Goal: Task Accomplishment & Management: Complete application form

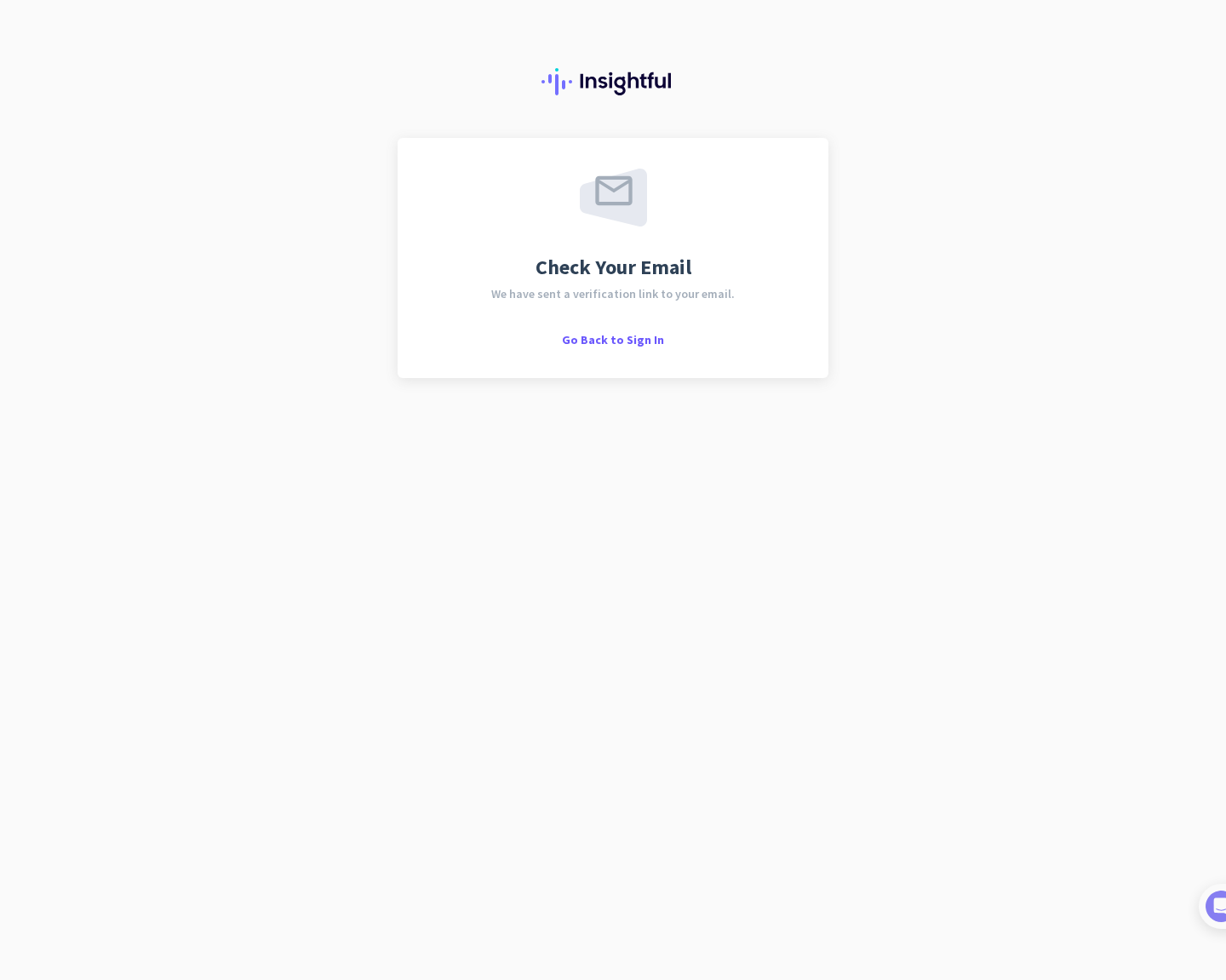
click at [592, 80] on img at bounding box center [613, 81] width 143 height 27
click at [601, 343] on span "Go Back to Sign In" at bounding box center [613, 339] width 103 height 15
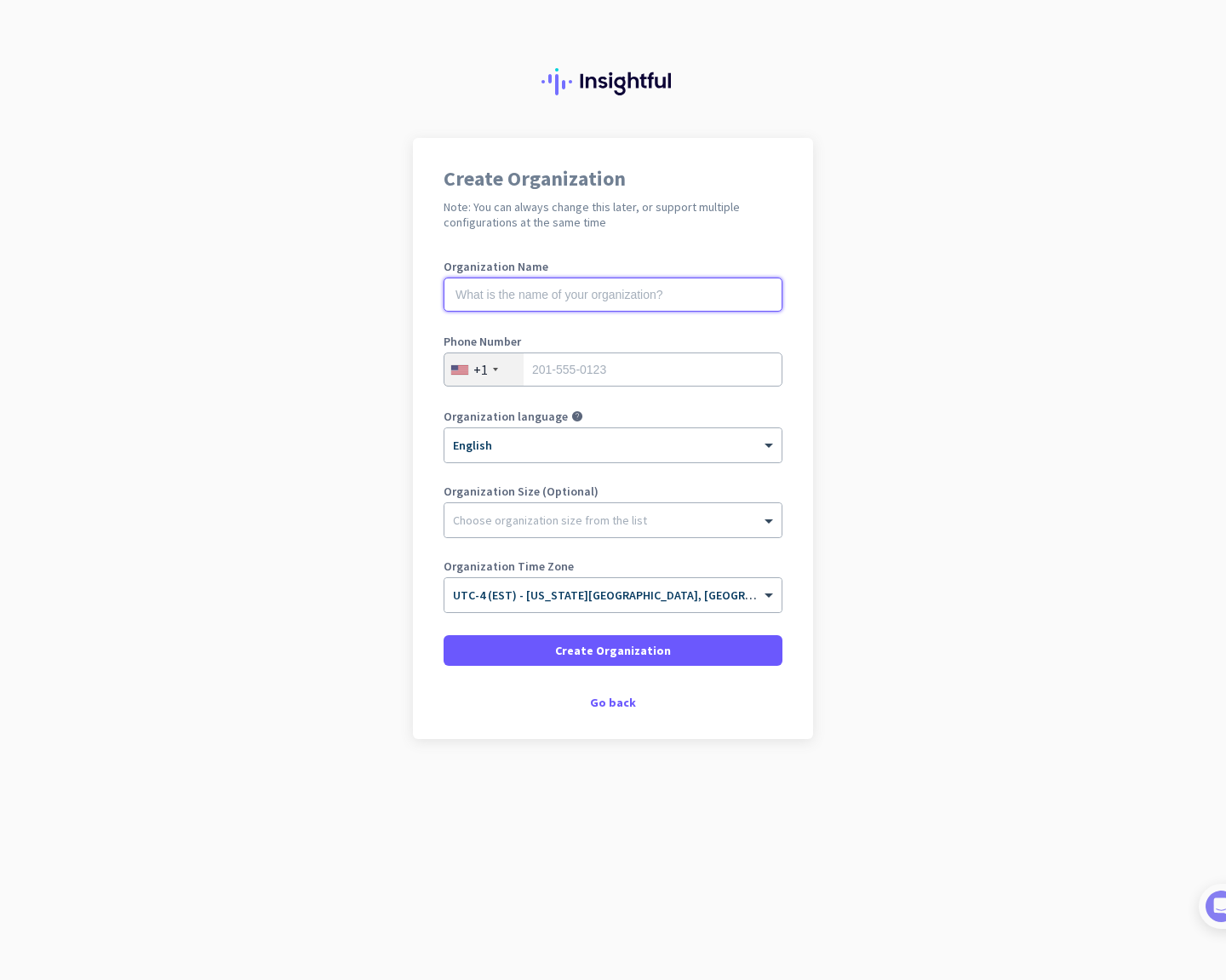
click at [526, 302] on input "text" at bounding box center [613, 295] width 339 height 34
click at [607, 712] on div "Create Organization Note: You can always change this later, or support multiple…" at bounding box center [613, 437] width 400 height 601
click at [607, 708] on div "Go back" at bounding box center [613, 702] width 339 height 12
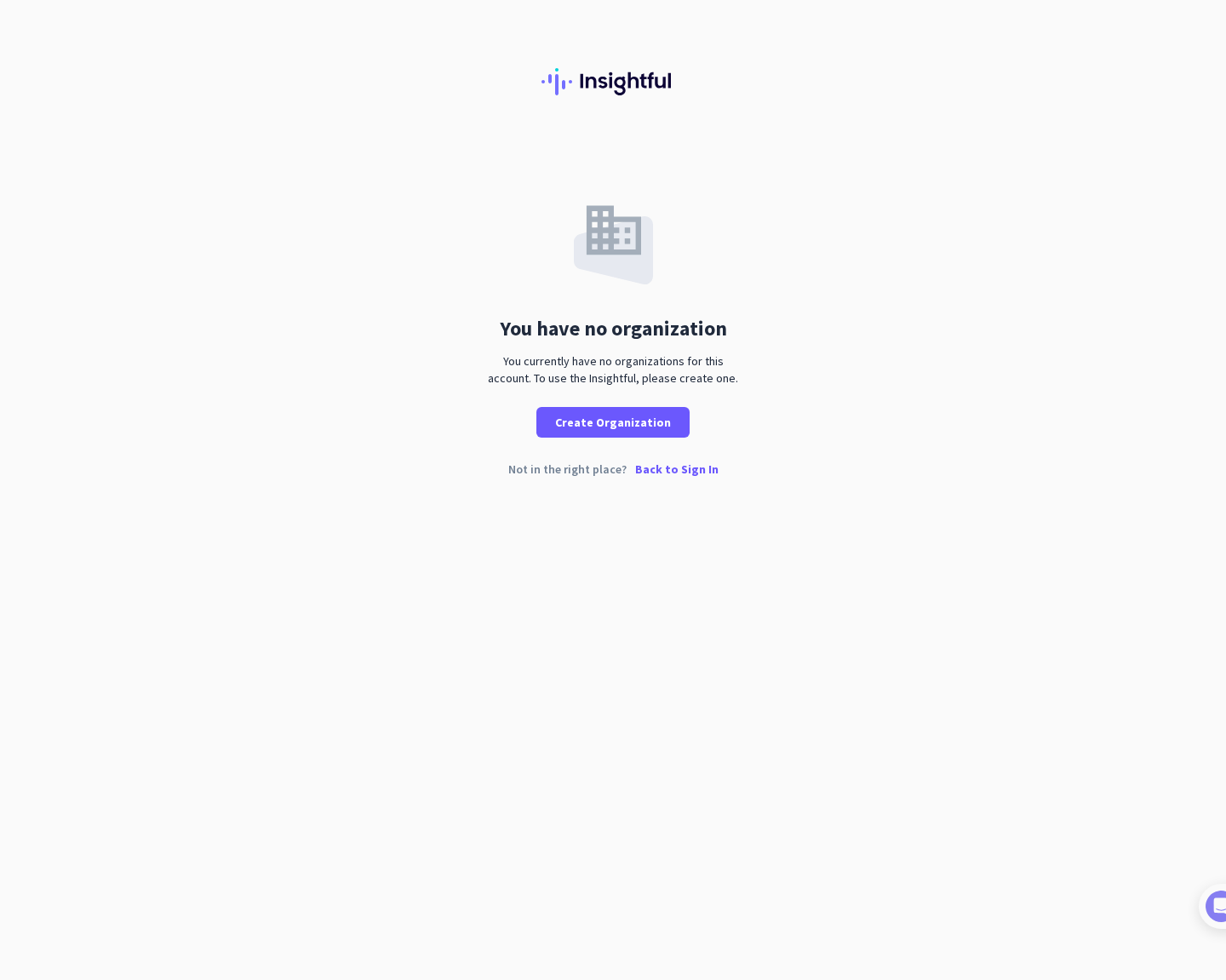
click at [650, 463] on p "Back to Sign In" at bounding box center [677, 469] width 84 height 12
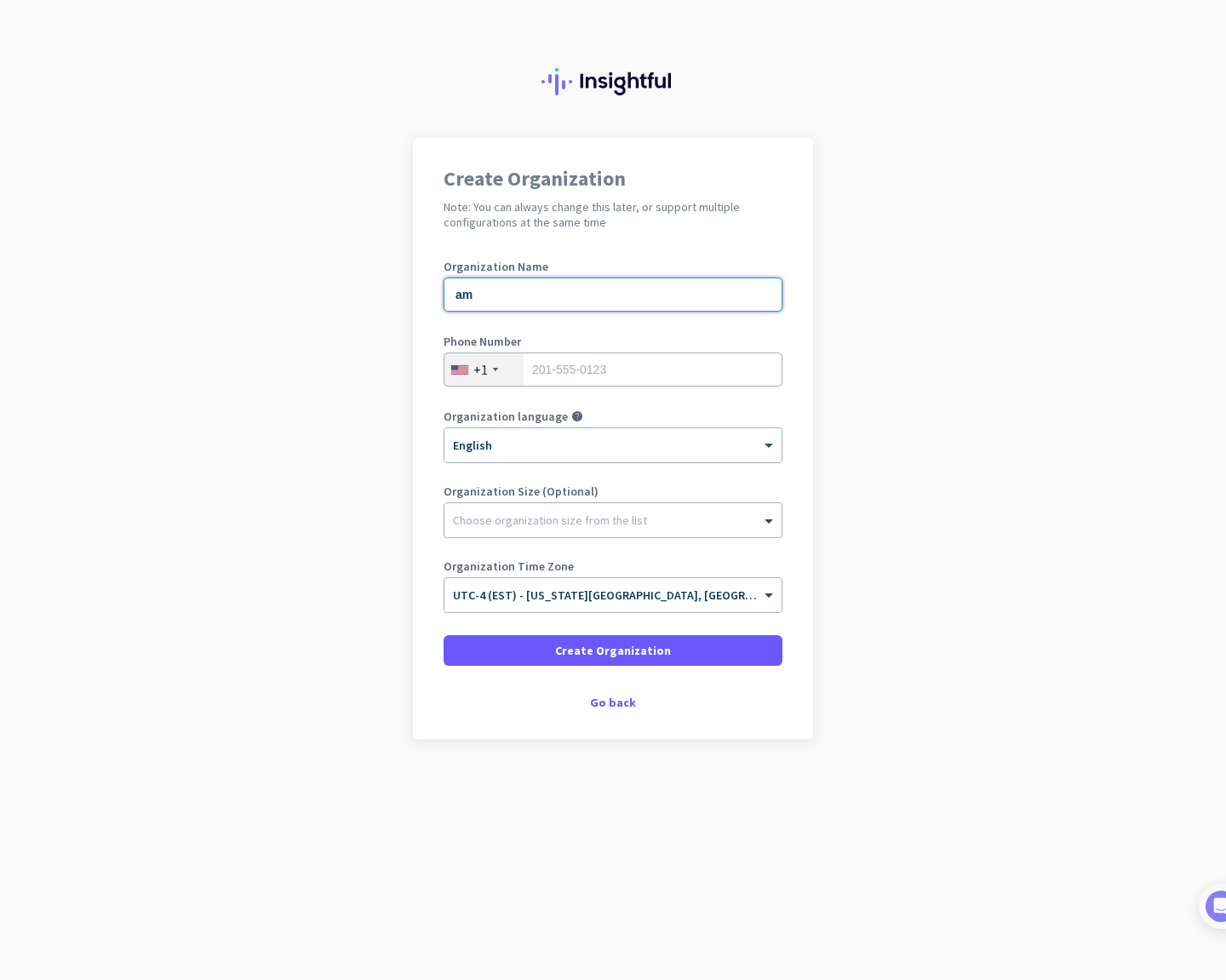
type input "a"
type input "Mercor"
type input "6178587159"
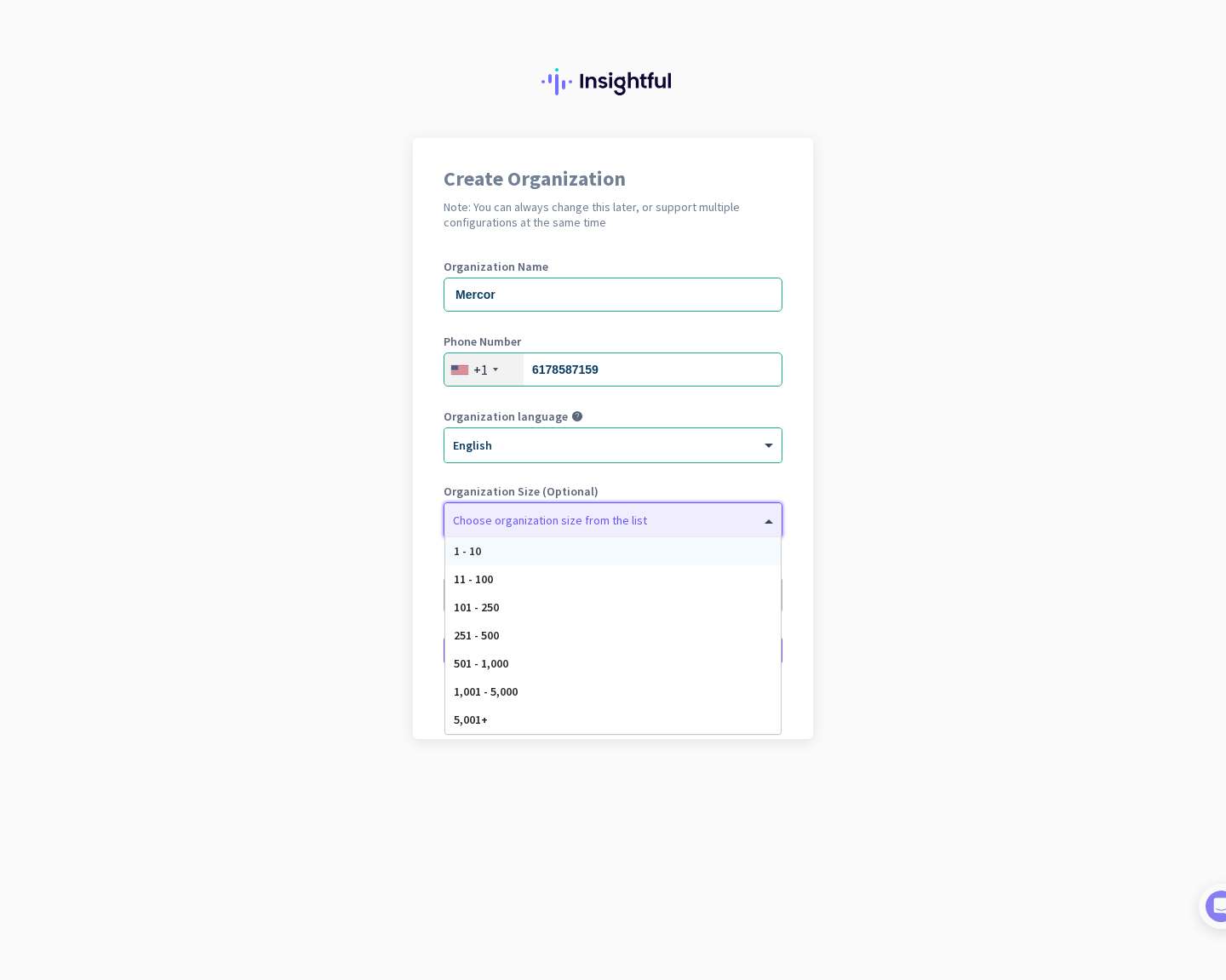
click at [646, 531] on div "Choose organization size from the list" at bounding box center [613, 520] width 337 height 34
click at [843, 612] on app-onboarding-organization "Create Organization Note: You can always change this later, or support multiple…" at bounding box center [613, 480] width 1226 height 686
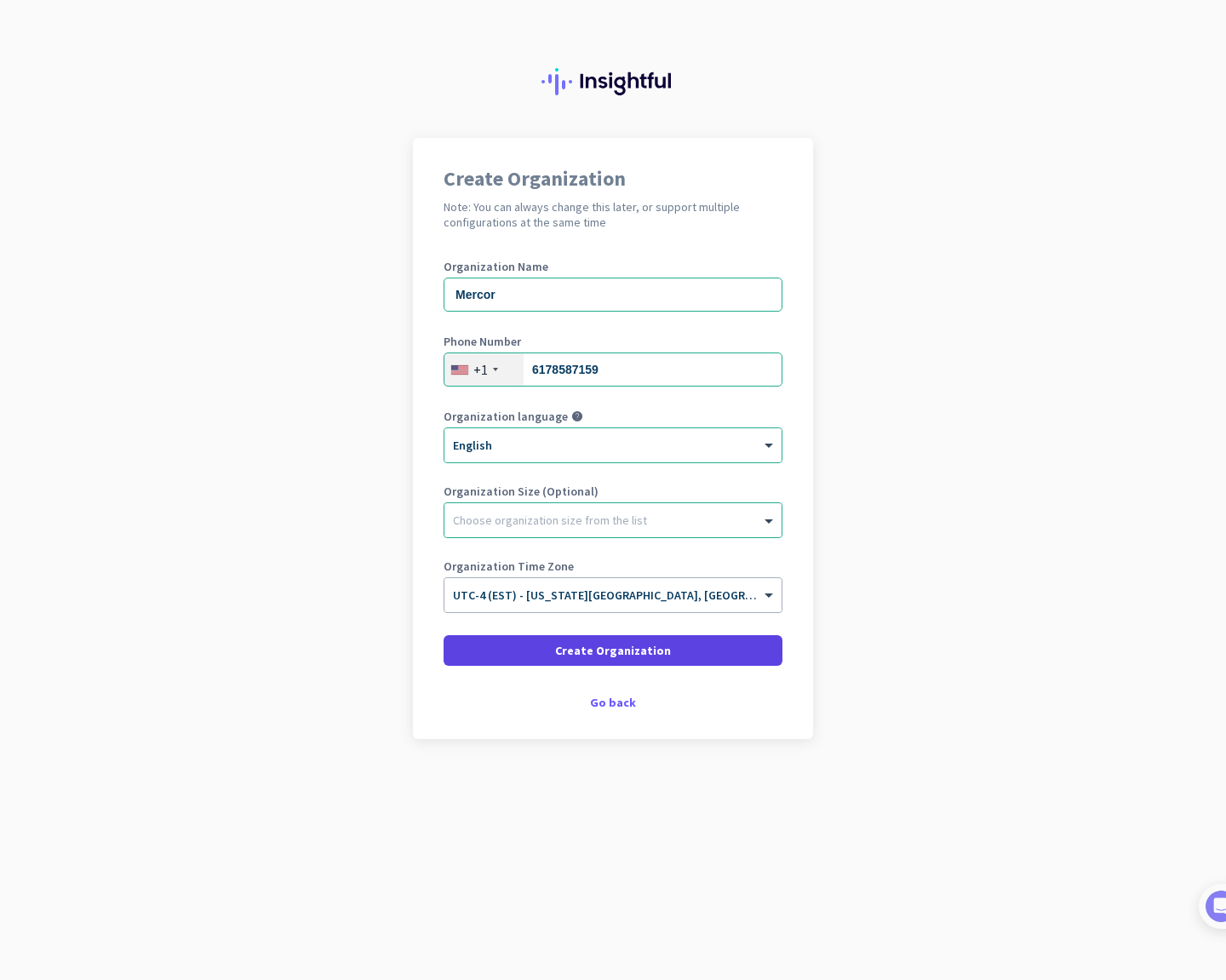
click at [651, 646] on span "Create Organization" at bounding box center [613, 649] width 116 height 17
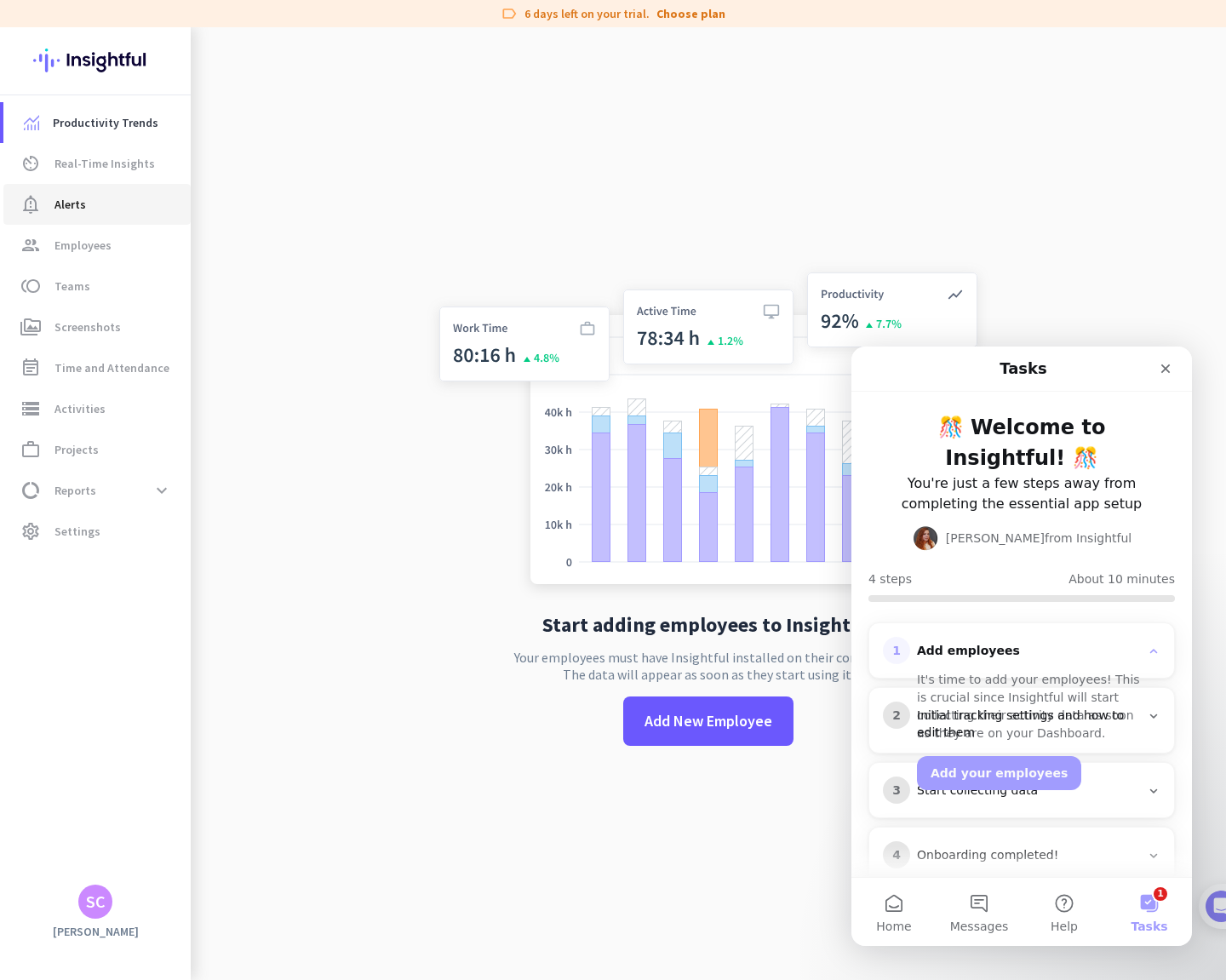
drag, startPoint x: 85, startPoint y: 141, endPoint x: 85, endPoint y: 192, distance: 51.0
click at [85, 141] on link "Productivity Trends" at bounding box center [97, 122] width 187 height 41
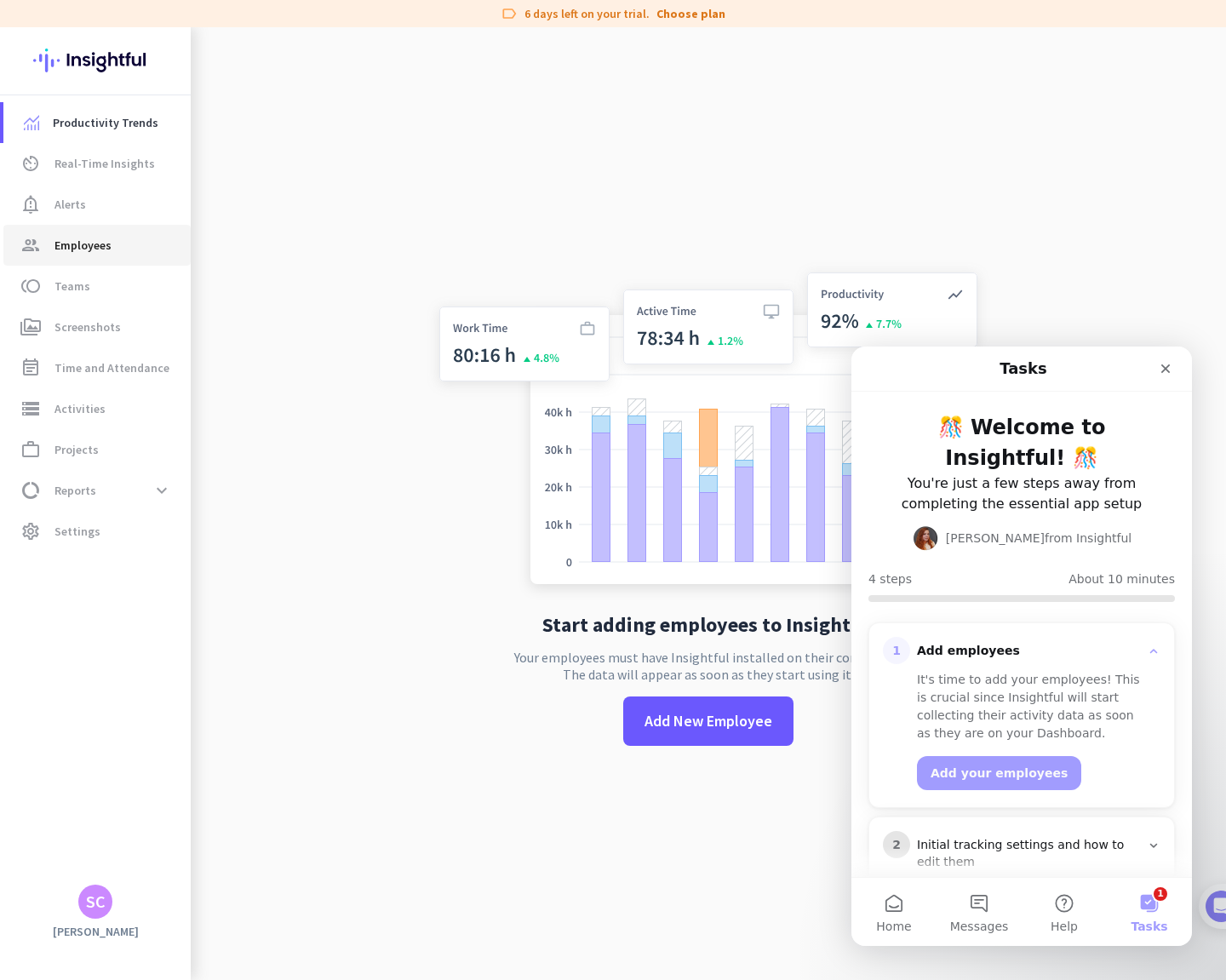
click at [75, 240] on span "Employees" at bounding box center [83, 245] width 57 height 21
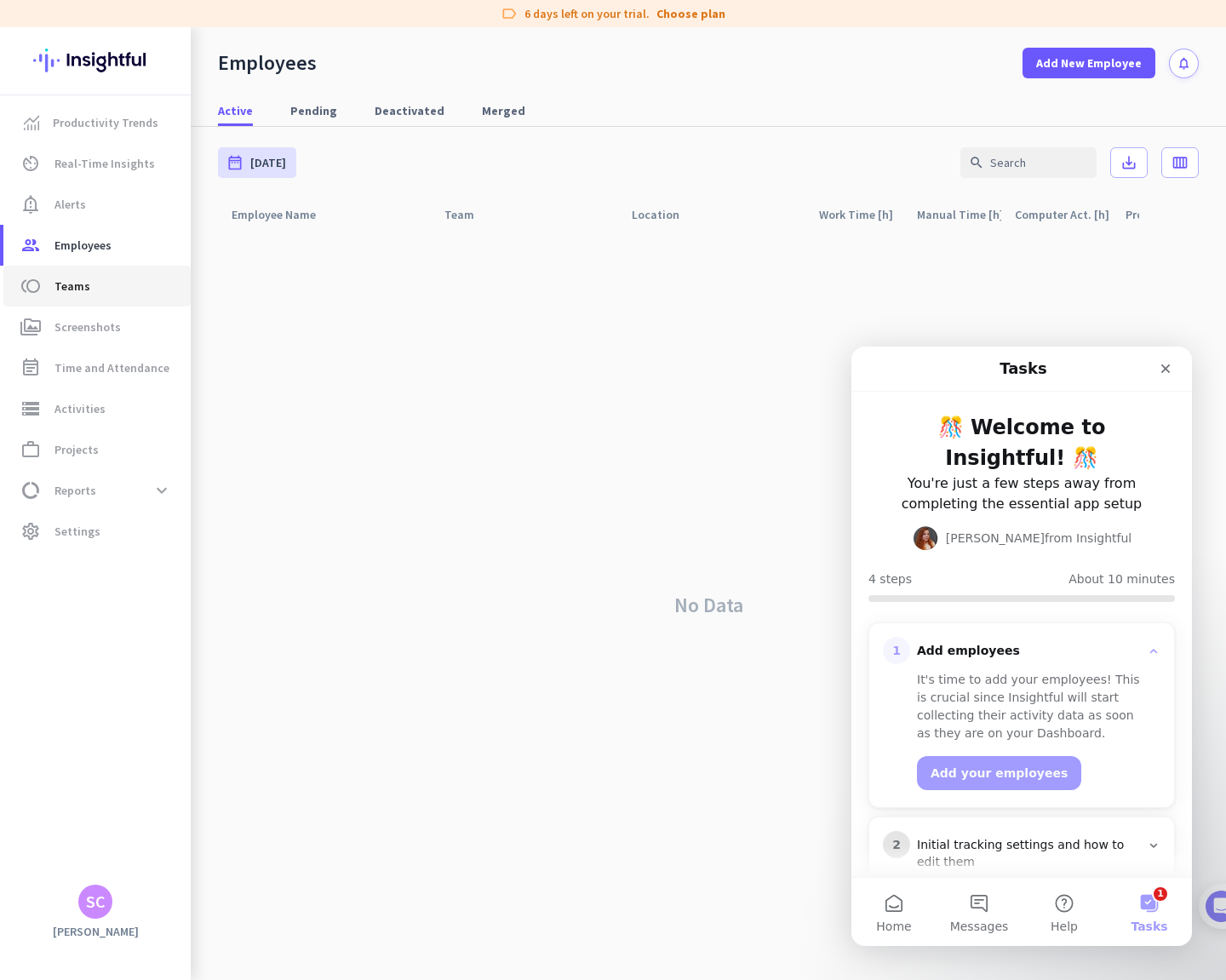
click at [92, 296] on link "toll Teams" at bounding box center [97, 286] width 187 height 41
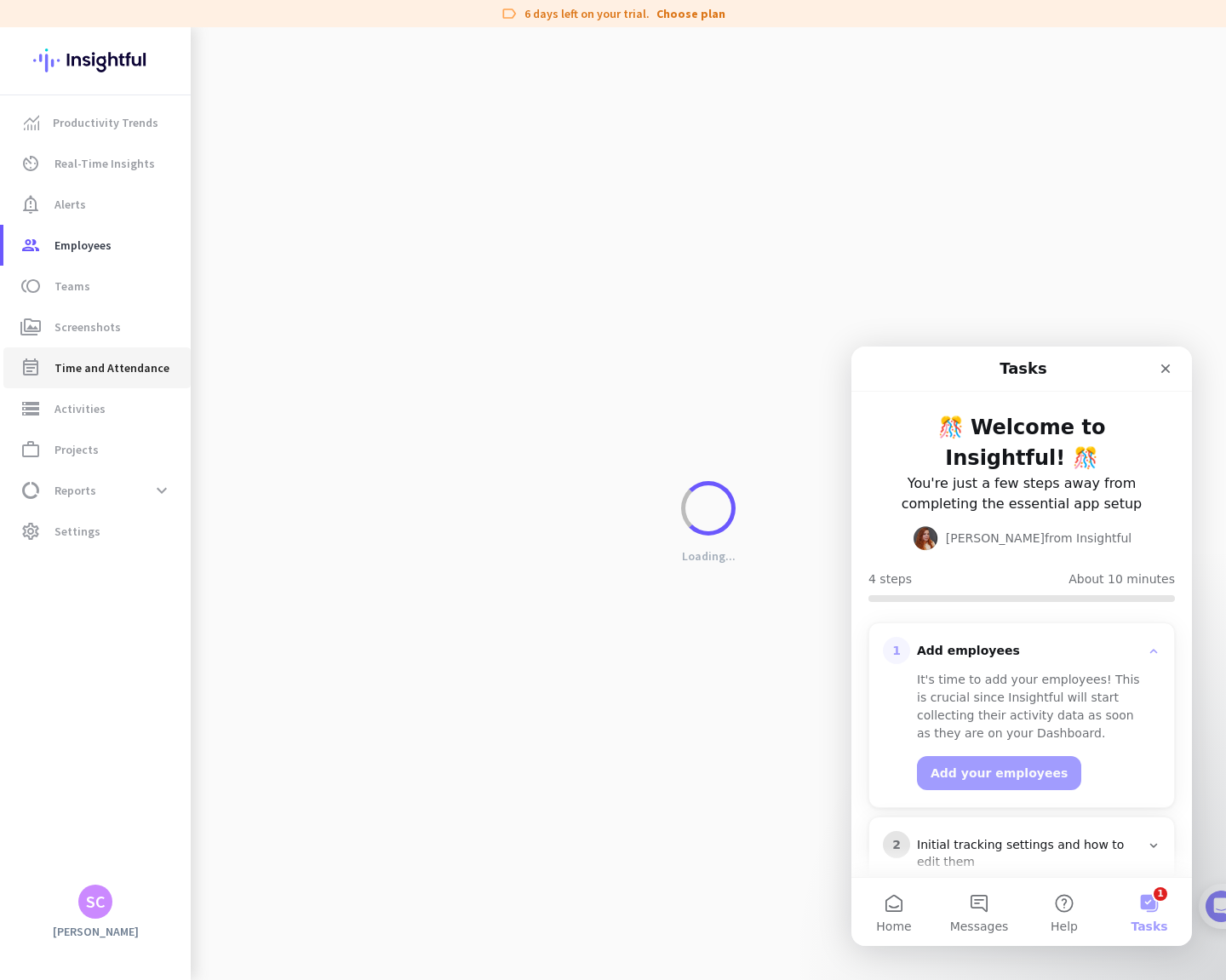
click at [106, 365] on span "Time and Attendance" at bounding box center [112, 368] width 115 height 21
